Goal: Task Accomplishment & Management: Use online tool/utility

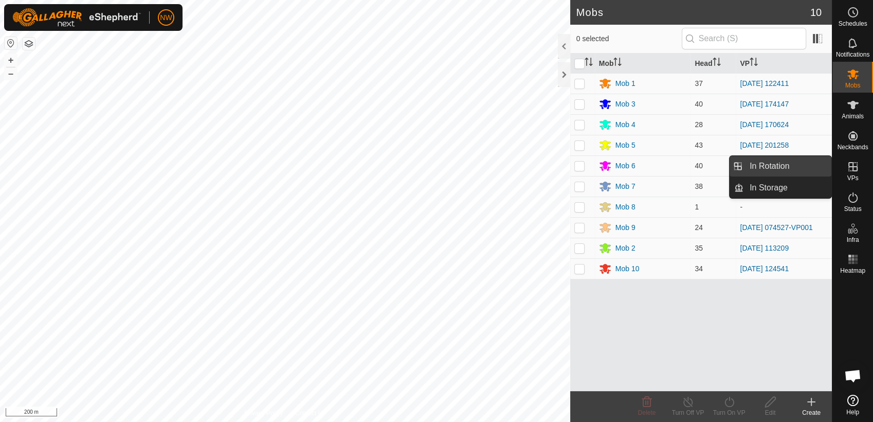
click at [800, 162] on link "In Rotation" at bounding box center [788, 166] width 88 height 21
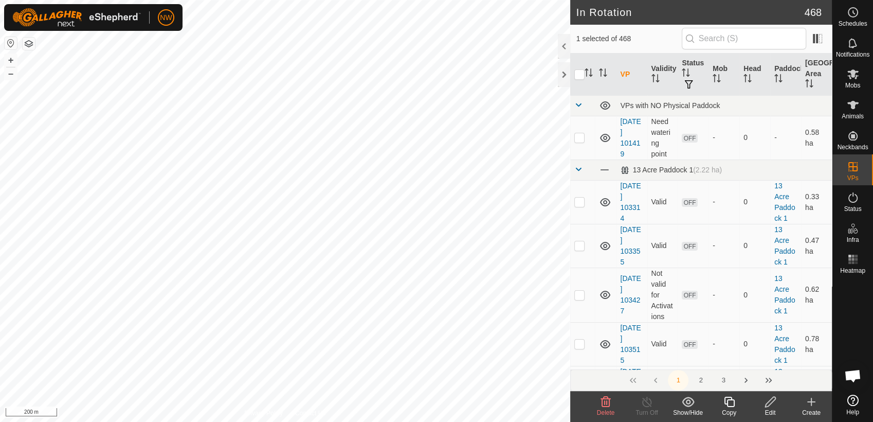
click at [730, 401] on icon at bounding box center [729, 402] width 13 height 12
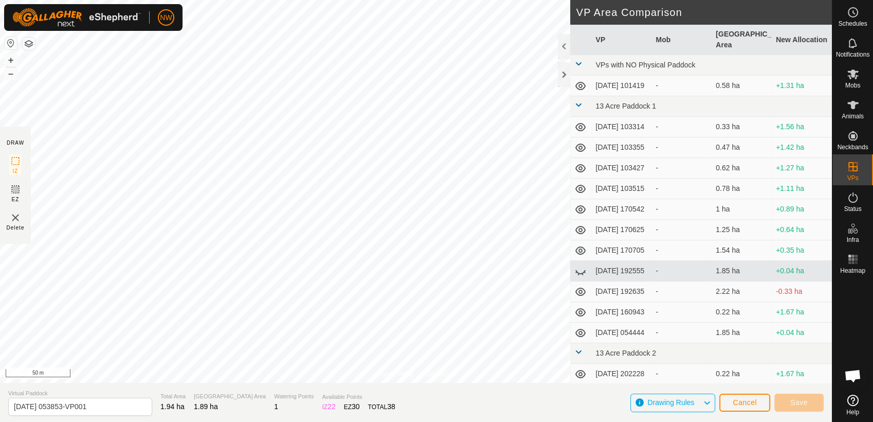
click at [25, 128] on div "Privacy Policy Contact Us [DATE] 053853 Status: OFF Type: Inclusion Zone + – ⇧ …" at bounding box center [416, 211] width 832 height 422
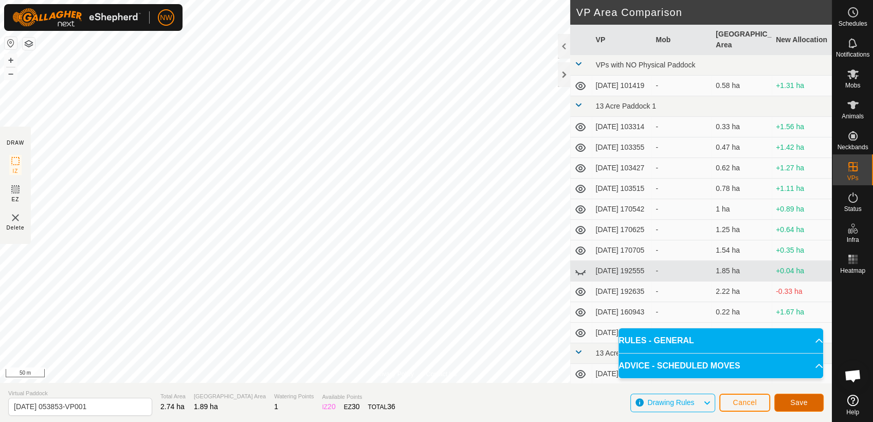
click at [803, 401] on span "Save" at bounding box center [799, 402] width 17 height 8
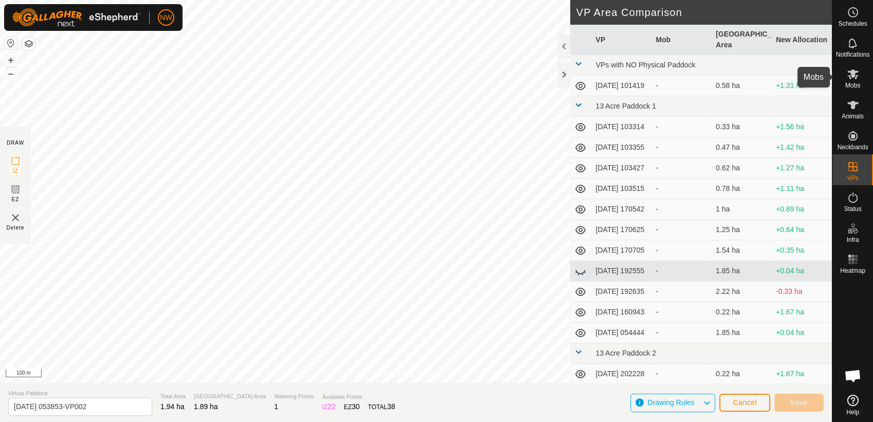
click at [857, 74] on icon at bounding box center [853, 74] width 12 height 12
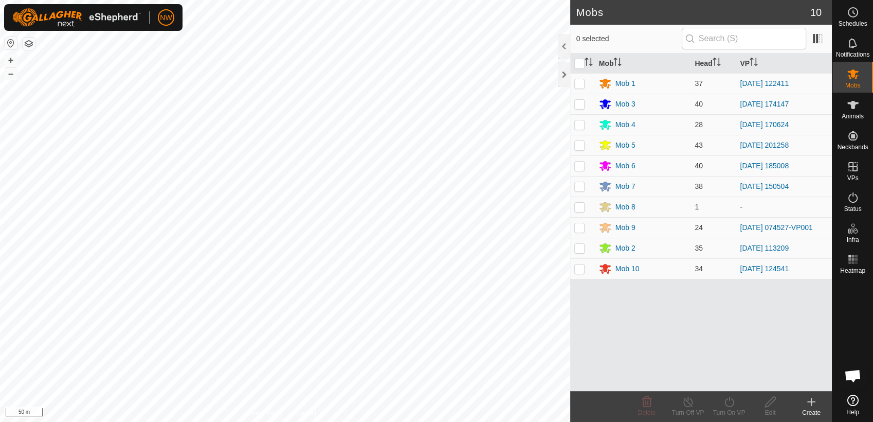
click at [578, 164] on p-checkbox at bounding box center [580, 166] width 10 height 8
checkbox input "true"
click at [687, 403] on icon at bounding box center [688, 402] width 13 height 12
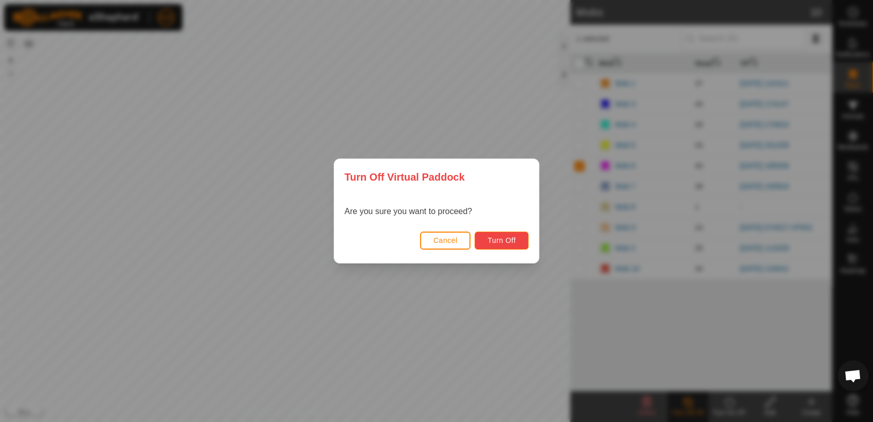
click at [486, 241] on button "Turn Off" at bounding box center [502, 240] width 54 height 18
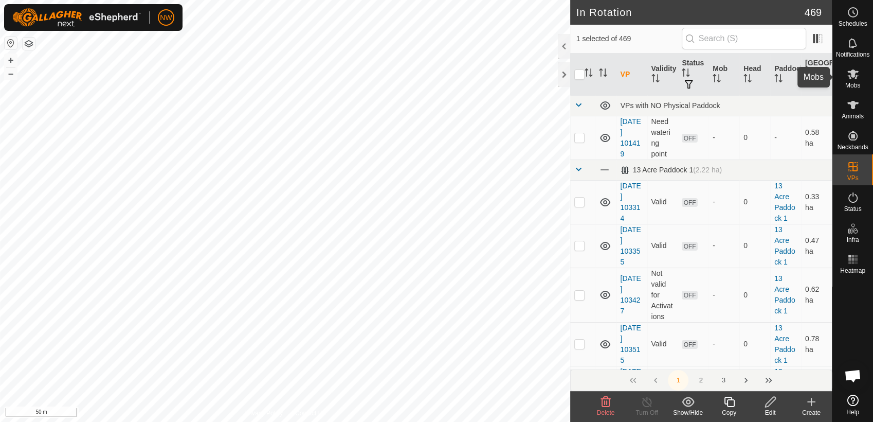
click at [851, 77] on icon at bounding box center [853, 74] width 12 height 12
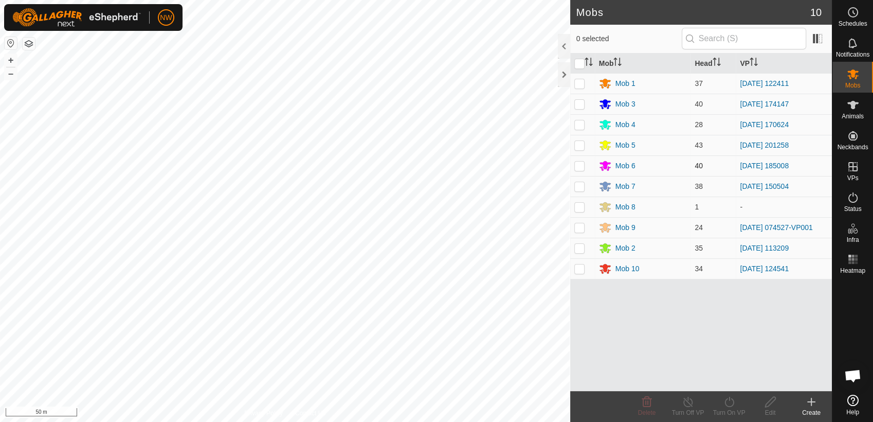
drag, startPoint x: 579, startPoint y: 164, endPoint x: 579, endPoint y: 172, distance: 7.7
click at [579, 164] on p-checkbox at bounding box center [580, 166] width 10 height 8
checkbox input "true"
click at [732, 404] on icon at bounding box center [729, 402] width 13 height 12
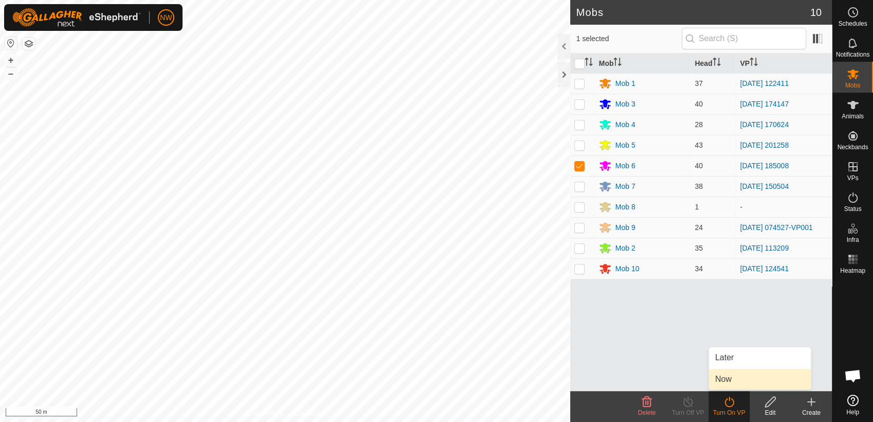
click at [737, 379] on link "Now" at bounding box center [760, 379] width 102 height 21
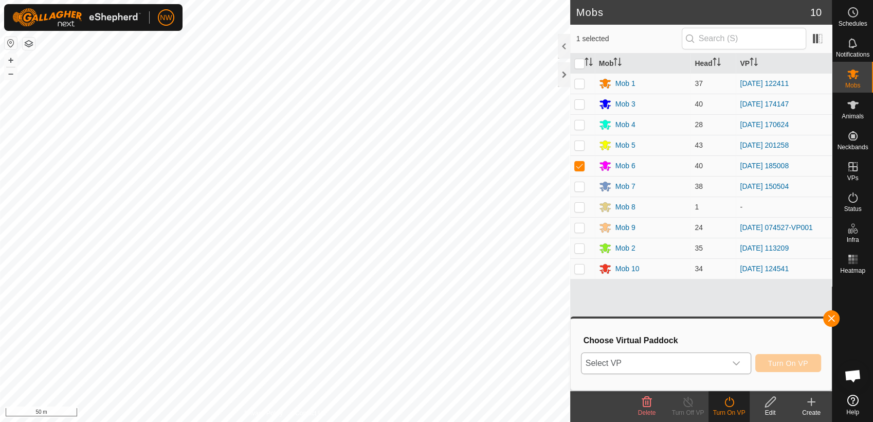
click at [739, 362] on icon "dropdown trigger" at bounding box center [736, 363] width 8 height 8
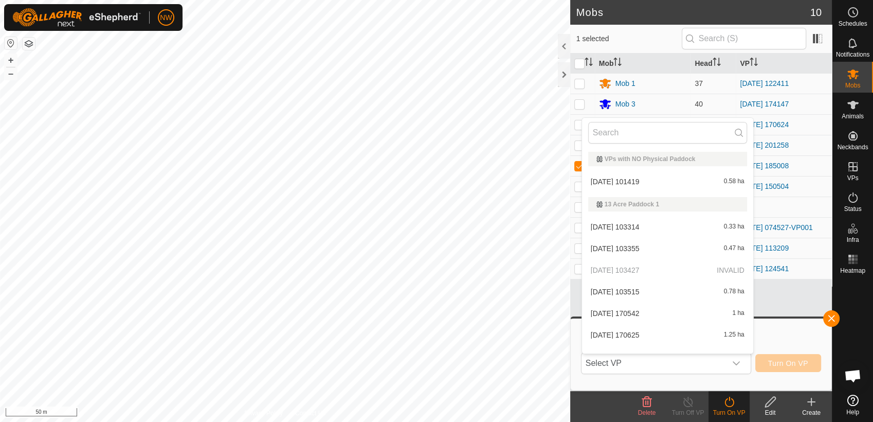
type input "0"
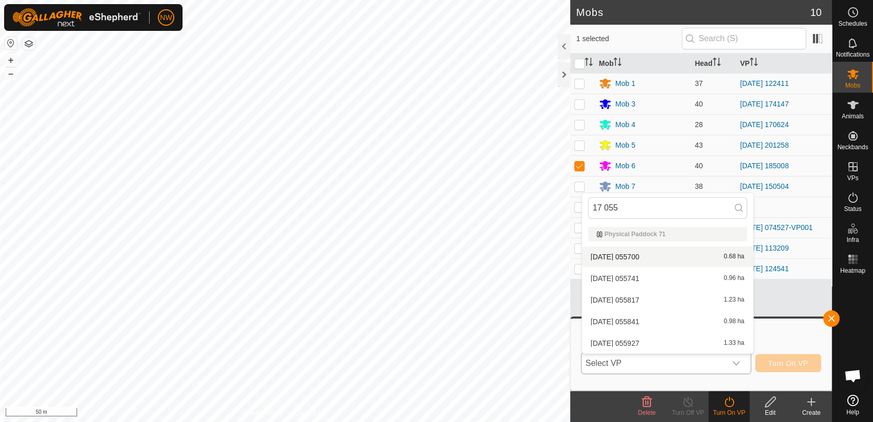
type input "17 055"
click at [613, 253] on li "[DATE] 055700 0.68 ha" at bounding box center [667, 256] width 171 height 21
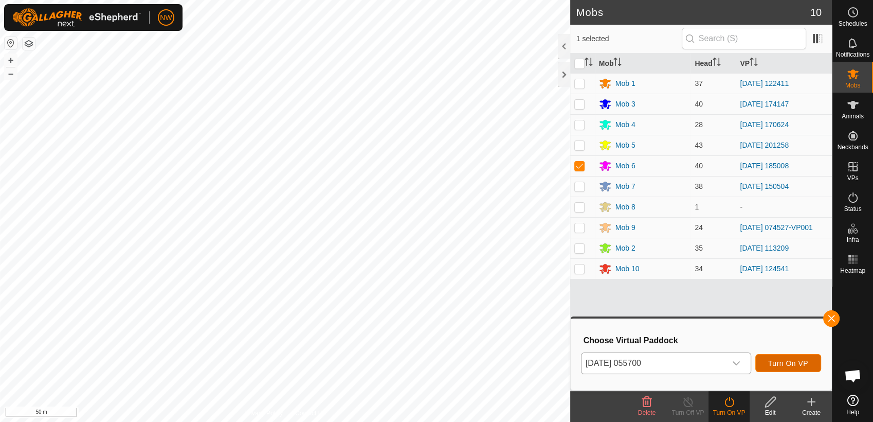
click at [783, 362] on span "Turn On VP" at bounding box center [789, 363] width 40 height 8
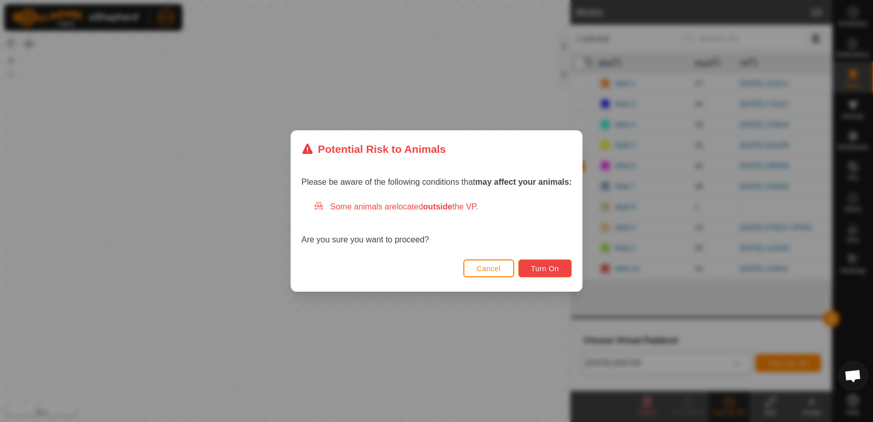
click at [547, 267] on span "Turn On" at bounding box center [545, 268] width 28 height 8
